Goal: Navigation & Orientation: Find specific page/section

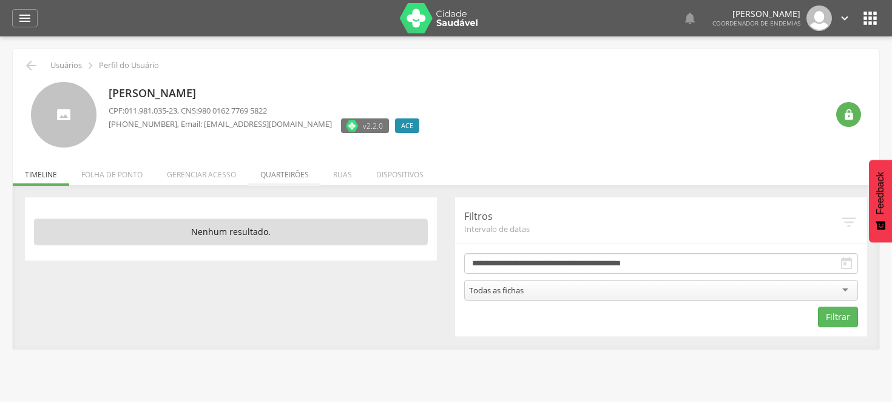
click at [278, 171] on li "Quarteirões" at bounding box center [284, 171] width 73 height 29
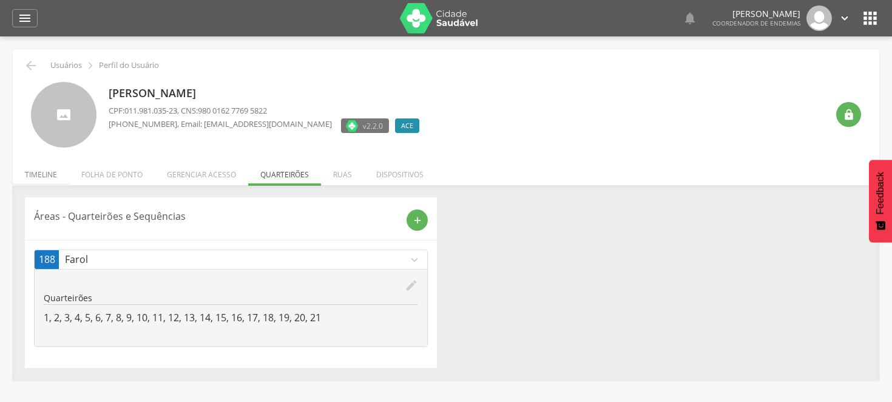
click at [44, 173] on li "Timeline" at bounding box center [41, 171] width 56 height 29
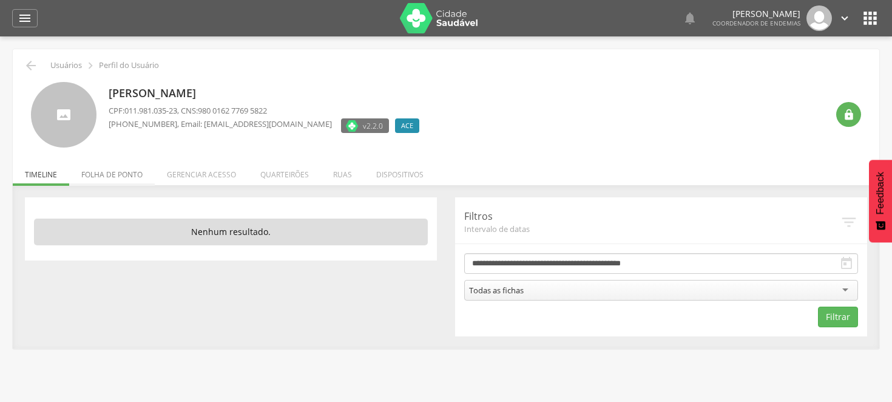
click at [103, 171] on li "Folha de ponto" at bounding box center [112, 171] width 86 height 29
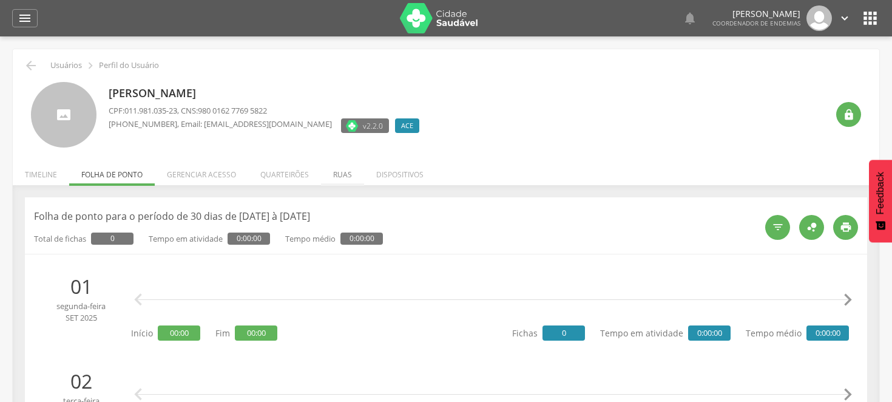
click at [343, 169] on li "Ruas" at bounding box center [342, 171] width 43 height 29
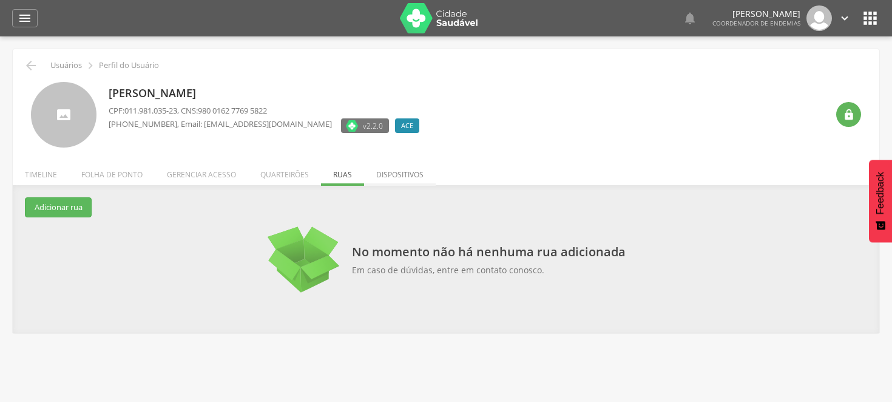
click at [389, 173] on li "Dispositivos" at bounding box center [400, 171] width 72 height 29
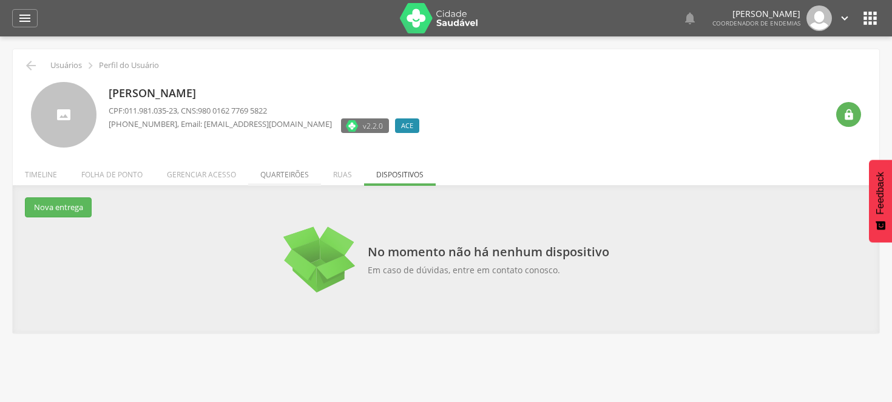
click at [283, 177] on li "Quarteirões" at bounding box center [284, 171] width 73 height 29
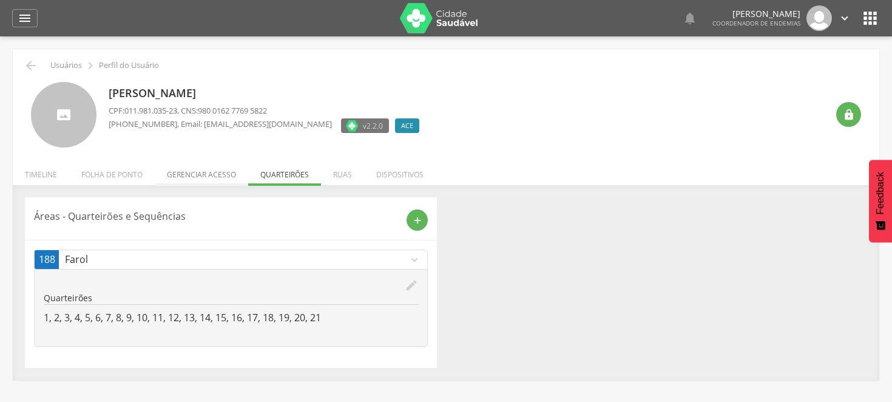
click at [201, 174] on li "Gerenciar acesso" at bounding box center [201, 171] width 93 height 29
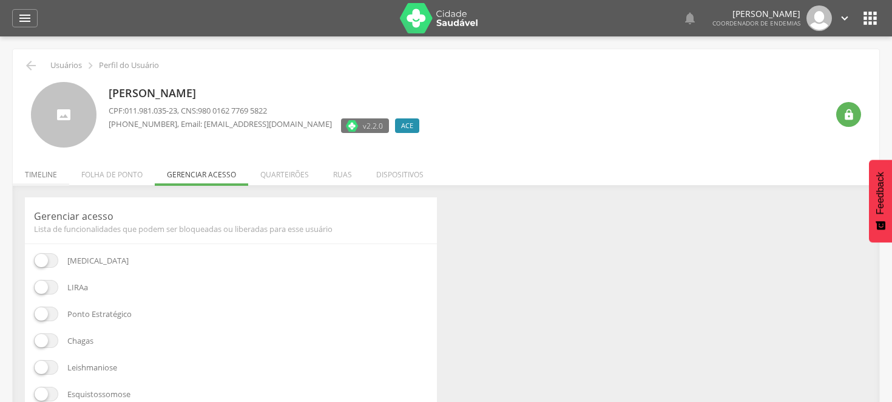
click at [38, 177] on li "Timeline" at bounding box center [41, 171] width 56 height 29
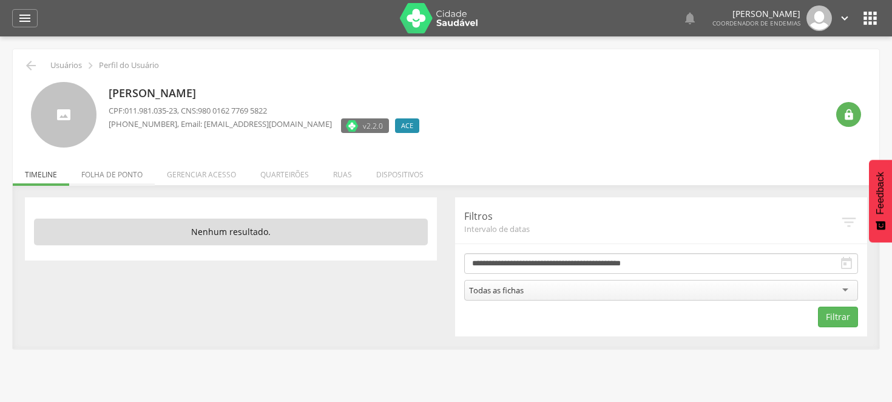
click at [124, 167] on li "Folha de ponto" at bounding box center [112, 171] width 86 height 29
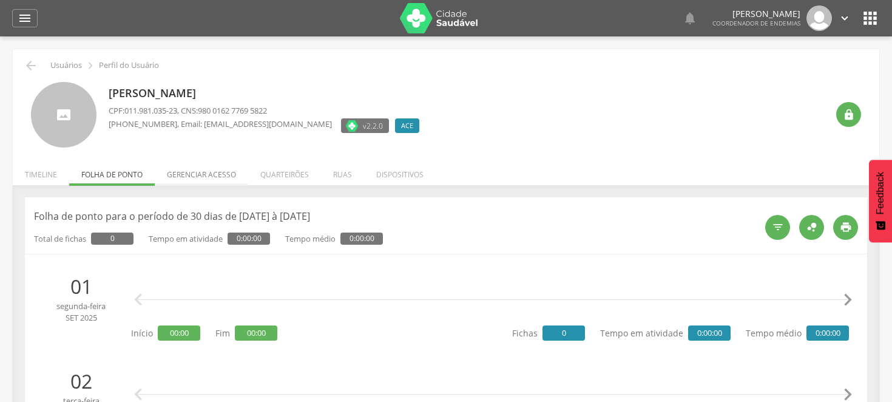
click at [194, 174] on li "Gerenciar acesso" at bounding box center [201, 171] width 93 height 29
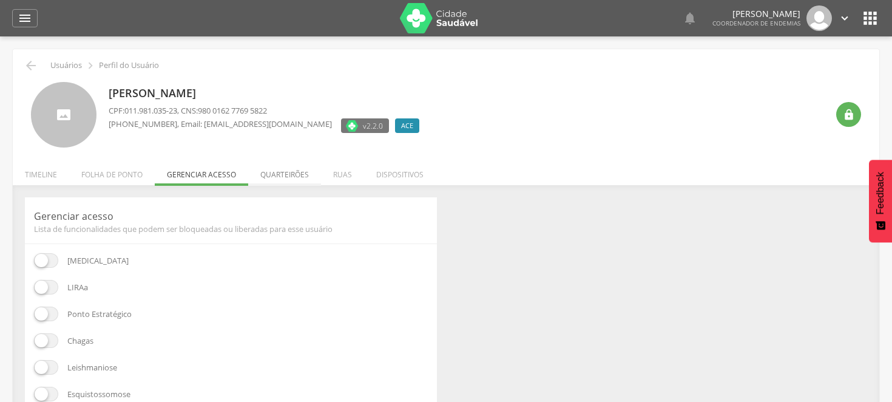
click at [296, 177] on li "Quarteirões" at bounding box center [284, 171] width 73 height 29
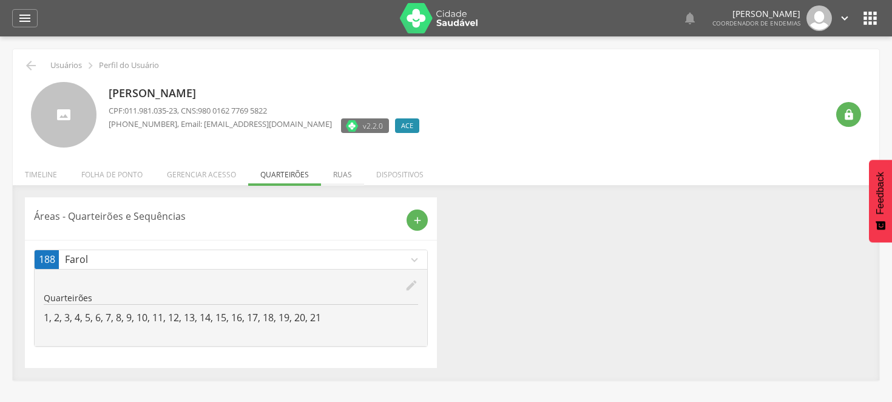
click at [348, 177] on li "Ruas" at bounding box center [342, 171] width 43 height 29
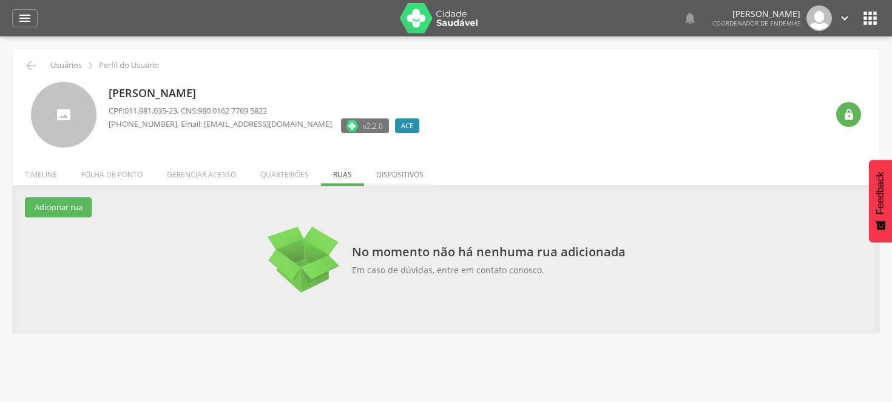
click at [384, 178] on li "Dispositivos" at bounding box center [400, 171] width 72 height 29
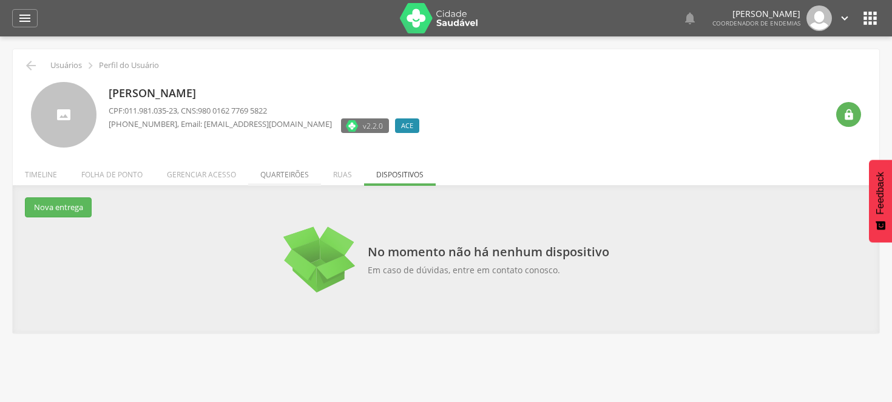
click at [271, 180] on li "Quarteirões" at bounding box center [284, 171] width 73 height 29
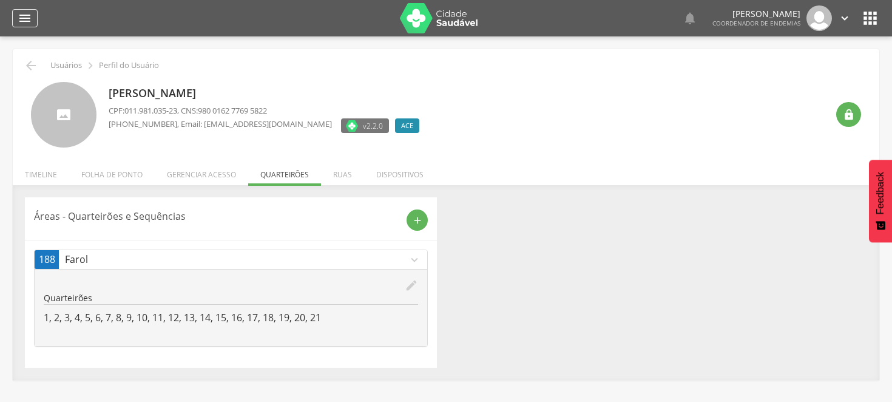
click at [21, 19] on icon "" at bounding box center [25, 18] width 15 height 15
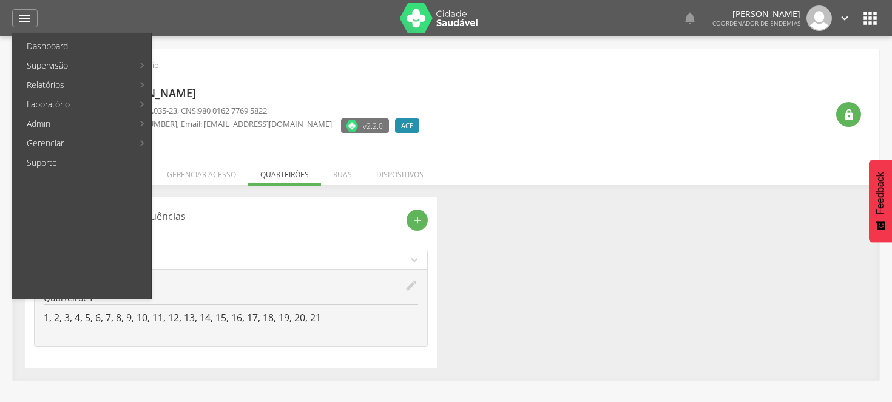
click at [387, 52] on div " Usuários  Perfil do Usuário [PERSON_NAME] CPF: 011.981.035-23 , CNS: 980 016…" at bounding box center [446, 214] width 867 height 331
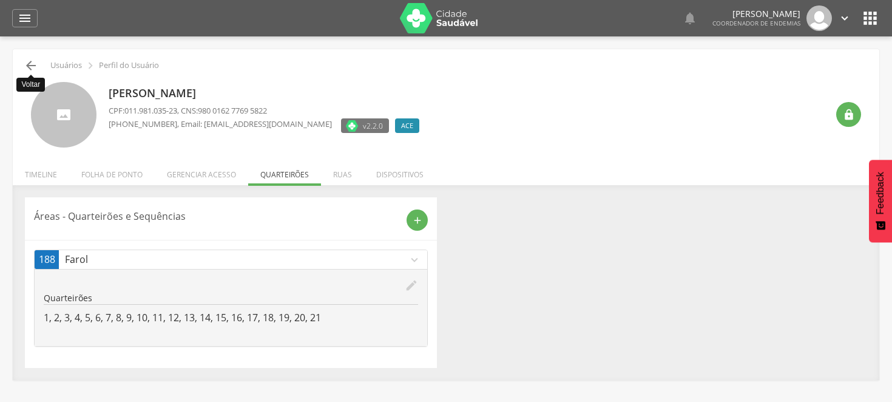
click at [33, 63] on icon "" at bounding box center [31, 65] width 15 height 15
